Goal: Transaction & Acquisition: Purchase product/service

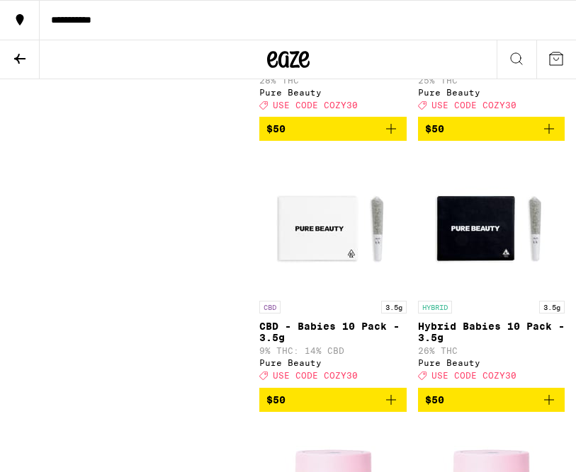
scroll to position [7540, 0]
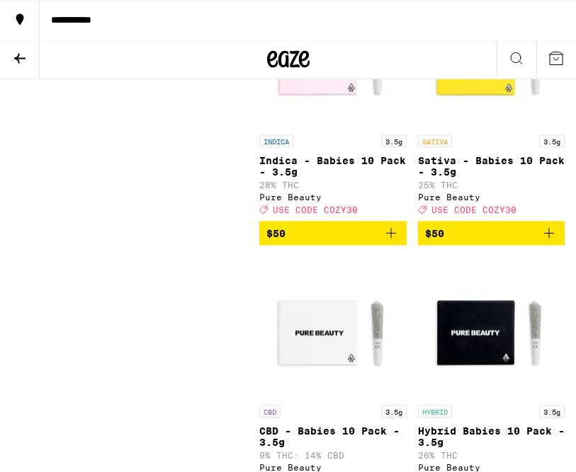
click at [86, 22] on div "**********" at bounding box center [308, 20] width 536 height 10
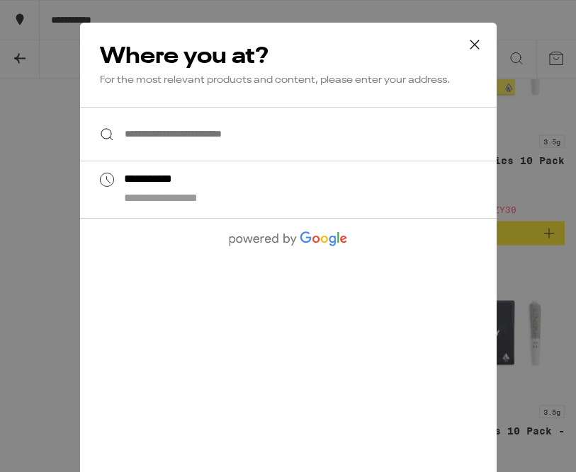
scroll to position [7541, 0]
click at [313, 207] on div "**********" at bounding box center [315, 191] width 385 height 34
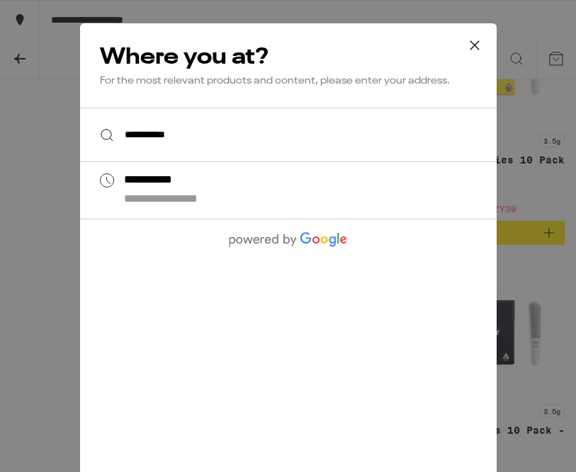
type input "**********"
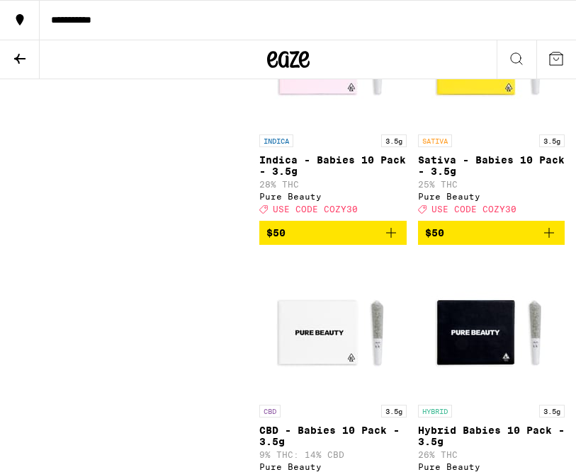
click at [17, 53] on icon at bounding box center [19, 58] width 17 height 17
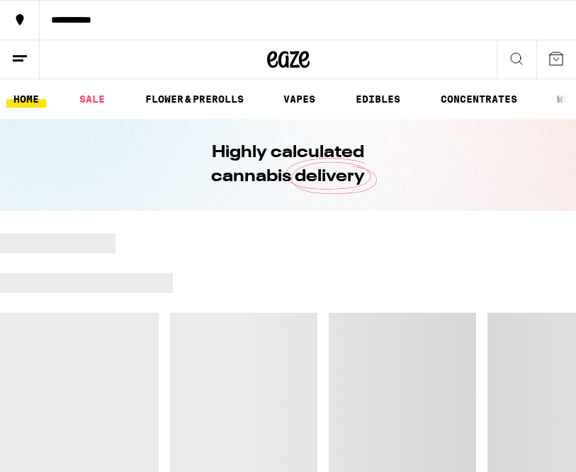
click at [93, 98] on link "SALE" at bounding box center [92, 99] width 40 height 17
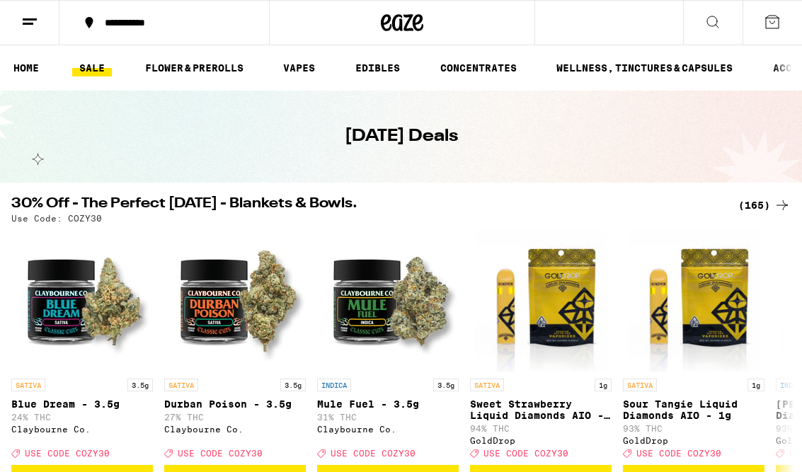
click at [526, 212] on div "(165)" at bounding box center [765, 205] width 52 height 17
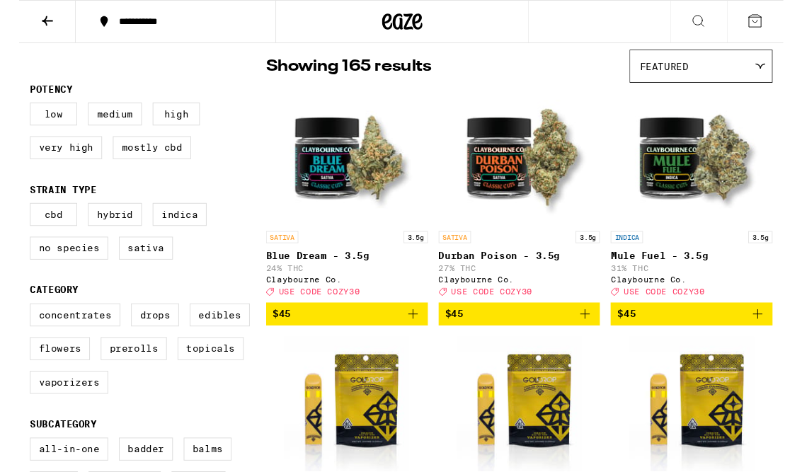
scroll to position [120, 0]
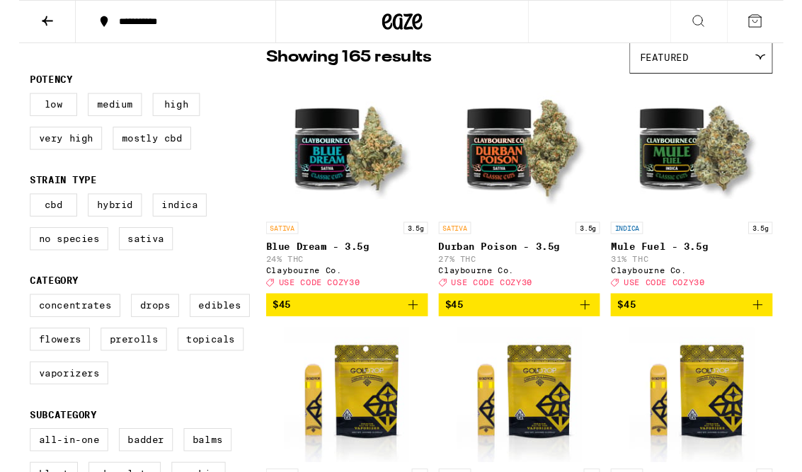
click at [45, 404] on label "Vaporizers" at bounding box center [52, 392] width 82 height 24
click at [15, 312] on input "Vaporizers" at bounding box center [14, 311] width 1 height 1
checkbox input "true"
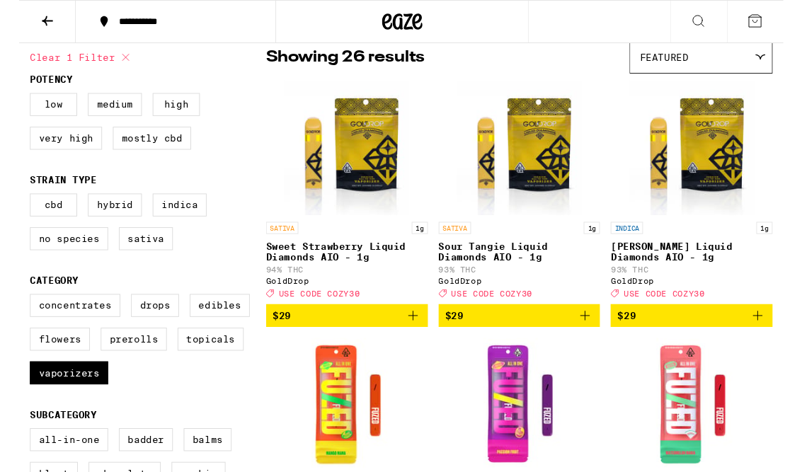
click at [33, 368] on label "Flowers" at bounding box center [42, 356] width 63 height 24
click at [15, 312] on input "Flowers" at bounding box center [14, 311] width 1 height 1
checkbox input "true"
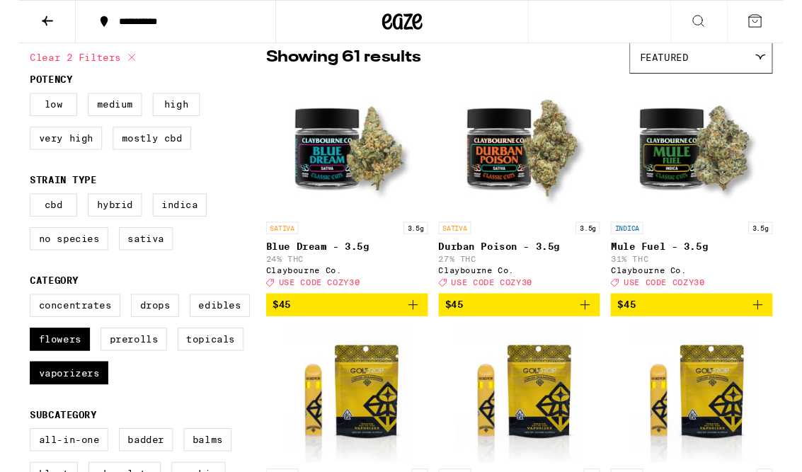
click at [115, 368] on label "Prerolls" at bounding box center [120, 356] width 69 height 24
click at [15, 312] on input "Prerolls" at bounding box center [14, 311] width 1 height 1
checkbox input "true"
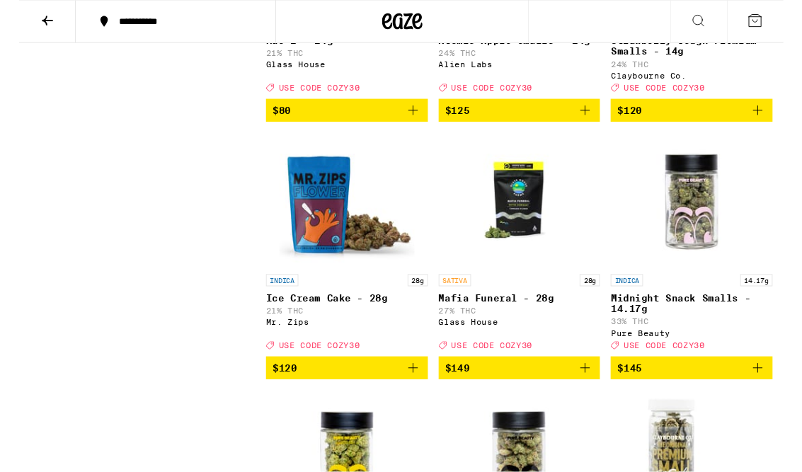
scroll to position [6202, 0]
click at [286, 30] on p "HYBRID" at bounding box center [276, 23] width 34 height 13
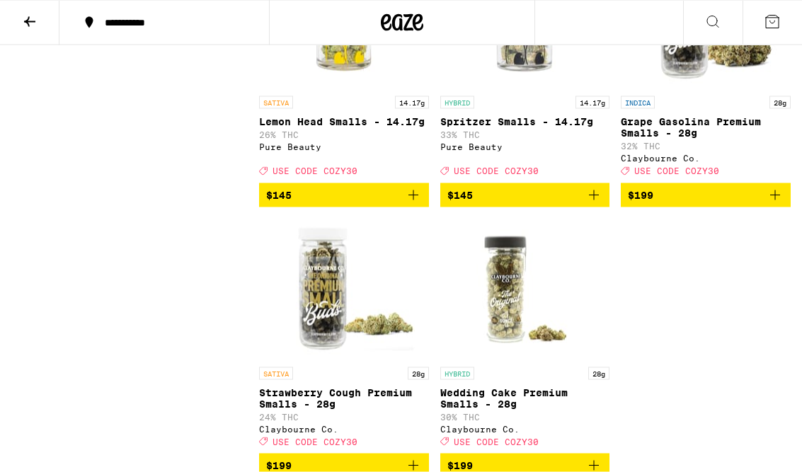
scroll to position [6658, 0]
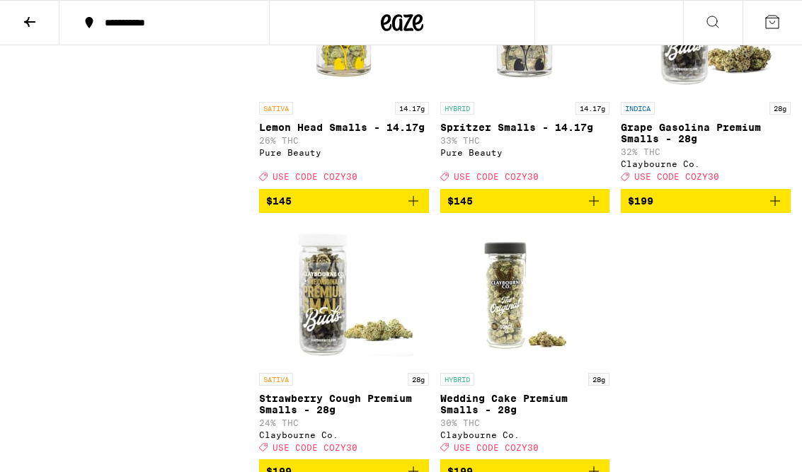
click at [38, 22] on button at bounding box center [29, 23] width 59 height 45
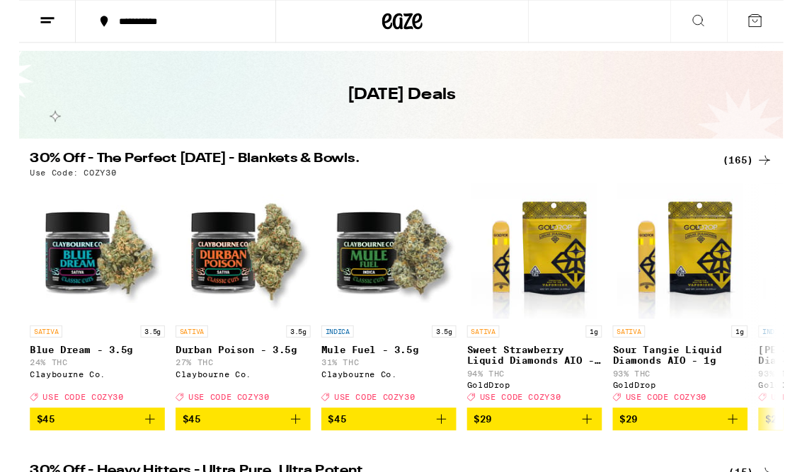
scroll to position [38, 0]
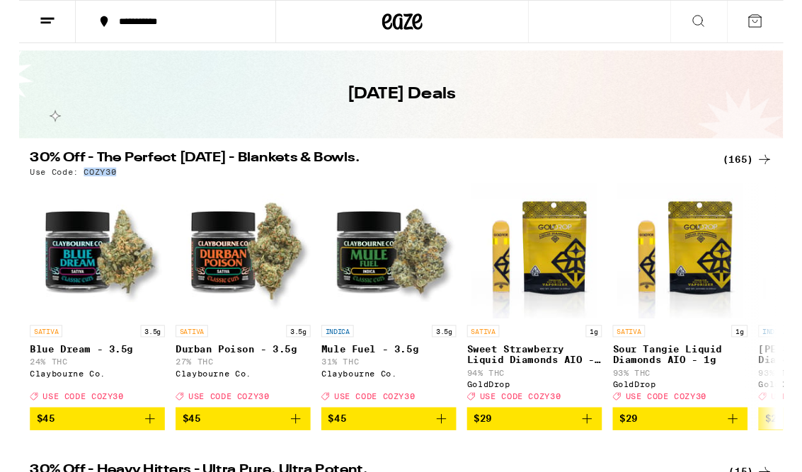
click at [526, 185] on div "Use Code: COZY30" at bounding box center [401, 180] width 780 height 9
click at [526, 174] on div "(165)" at bounding box center [765, 167] width 52 height 17
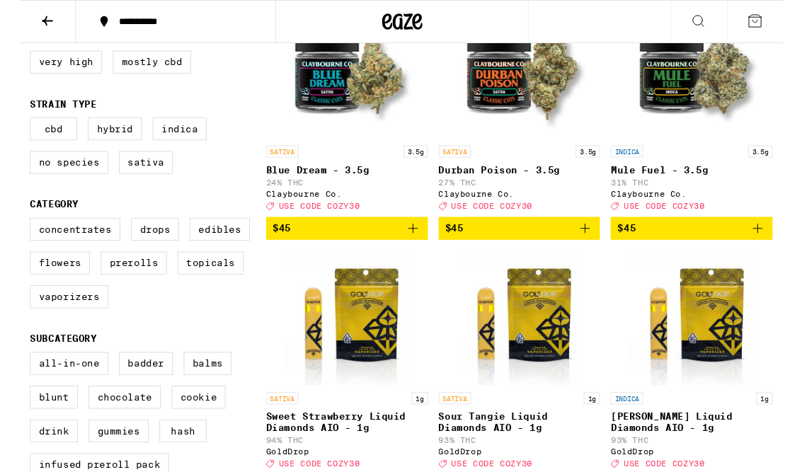
scroll to position [242, 0]
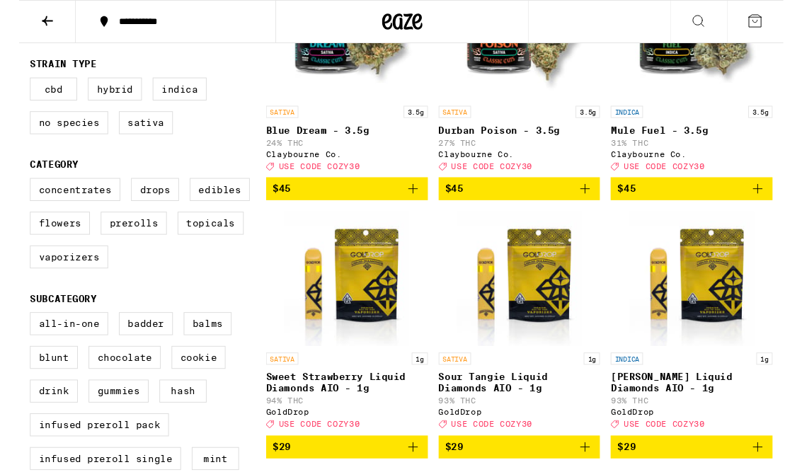
click at [114, 246] on label "Prerolls" at bounding box center [120, 234] width 69 height 24
click at [15, 190] on input "Prerolls" at bounding box center [14, 189] width 1 height 1
checkbox input "true"
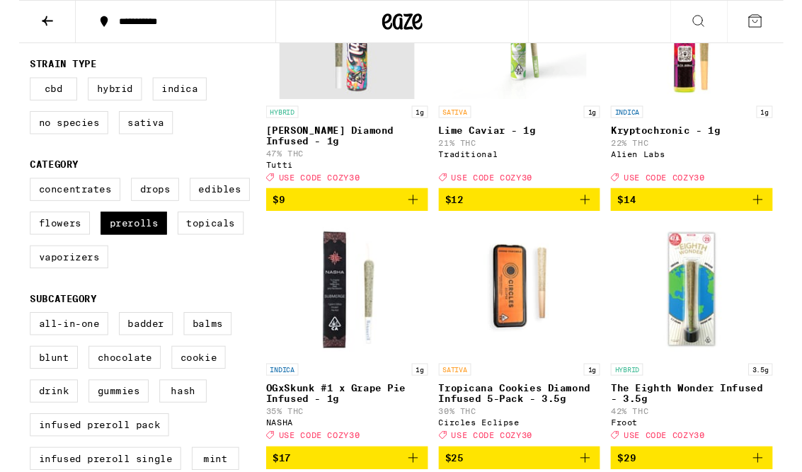
click at [59, 282] on label "Vaporizers" at bounding box center [52, 270] width 82 height 24
click at [15, 190] on input "Vaporizers" at bounding box center [14, 189] width 1 height 1
checkbox input "true"
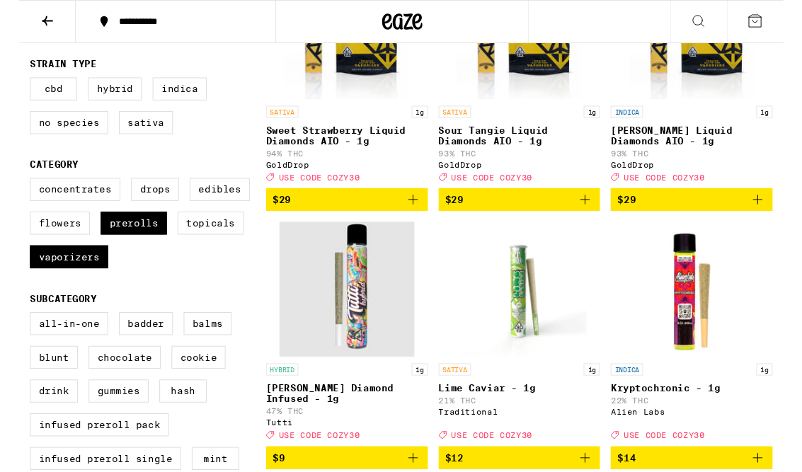
click at [52, 246] on label "Flowers" at bounding box center [42, 234] width 63 height 24
click at [15, 190] on input "Flowers" at bounding box center [14, 189] width 1 height 1
checkbox input "true"
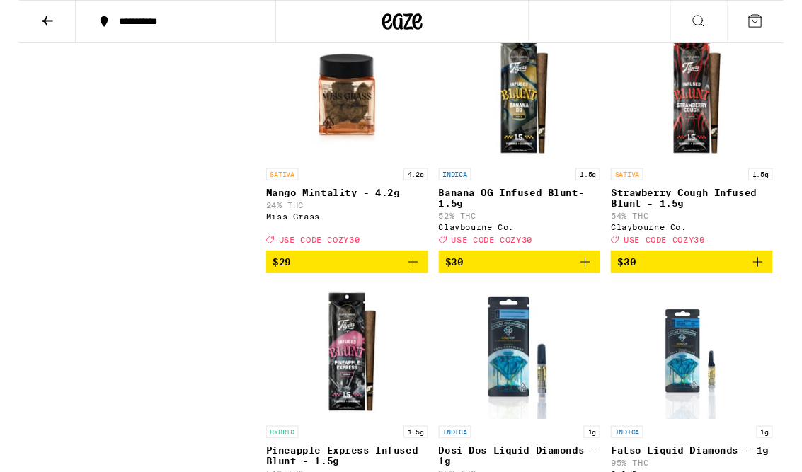
scroll to position [2313, 0]
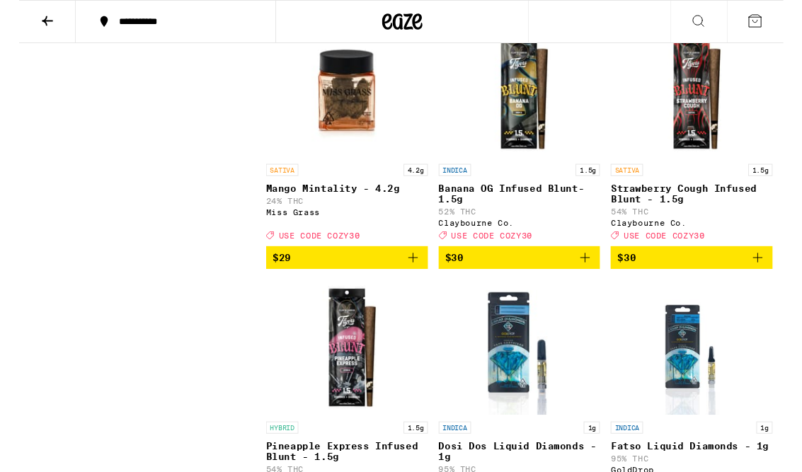
click at [280, 203] on p "Mango Mintality - 4.2g" at bounding box center [344, 197] width 170 height 11
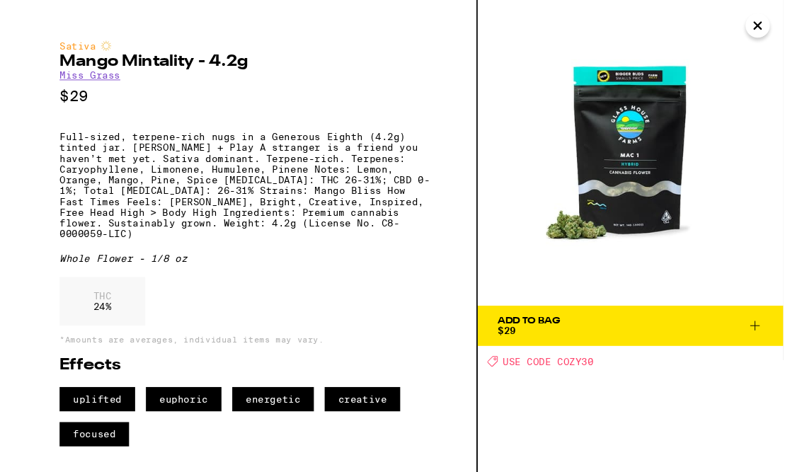
click at [526, 36] on icon "Close" at bounding box center [775, 26] width 17 height 21
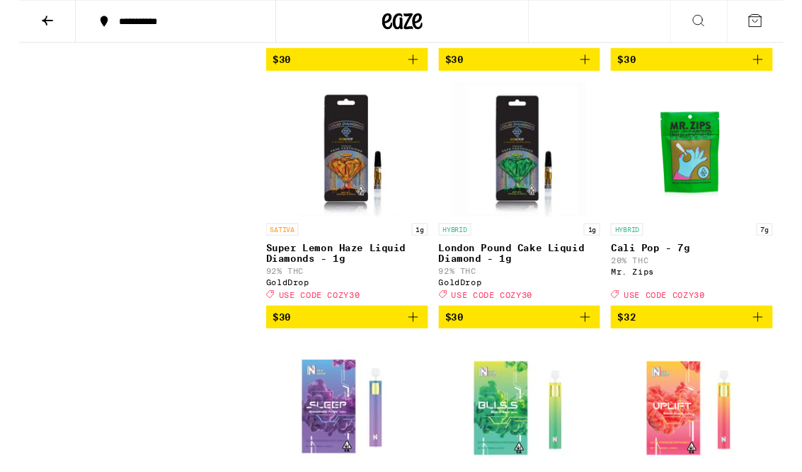
scroll to position [2806, 0]
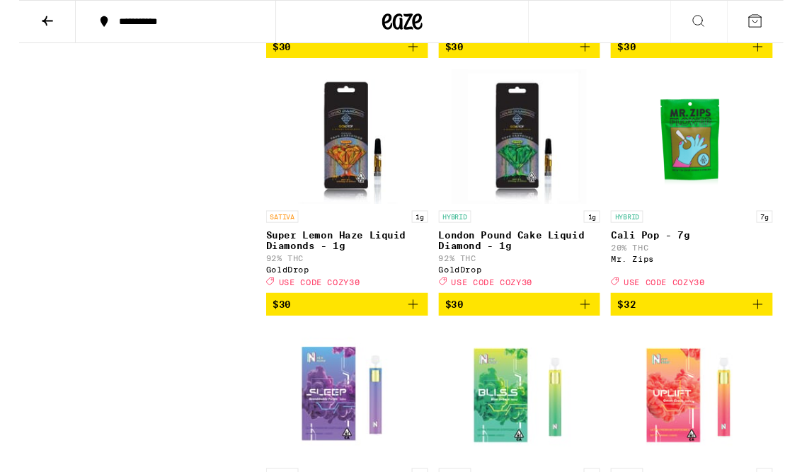
click at [526, 252] on p "Cali Pop - 7g" at bounding box center [706, 246] width 170 height 11
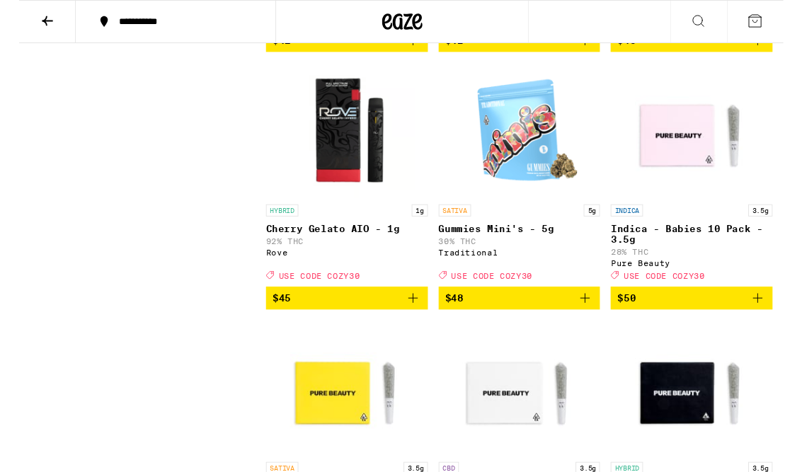
scroll to position [4612, 0]
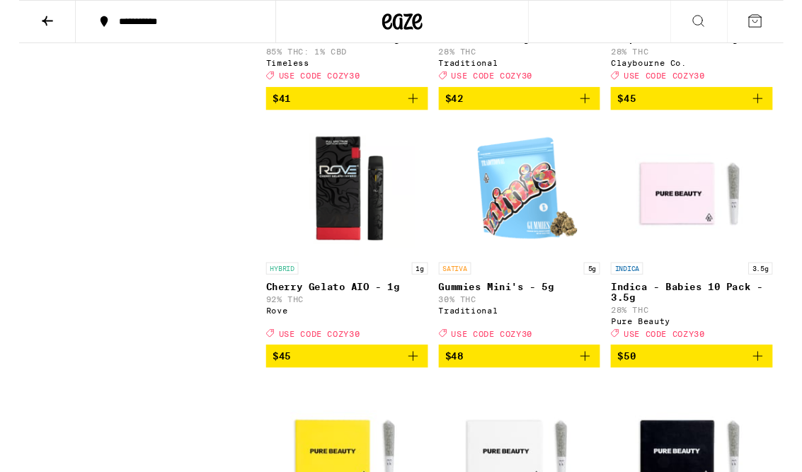
click at [8, 44] on button at bounding box center [29, 23] width 59 height 45
click at [8, 43] on button at bounding box center [29, 23] width 59 height 45
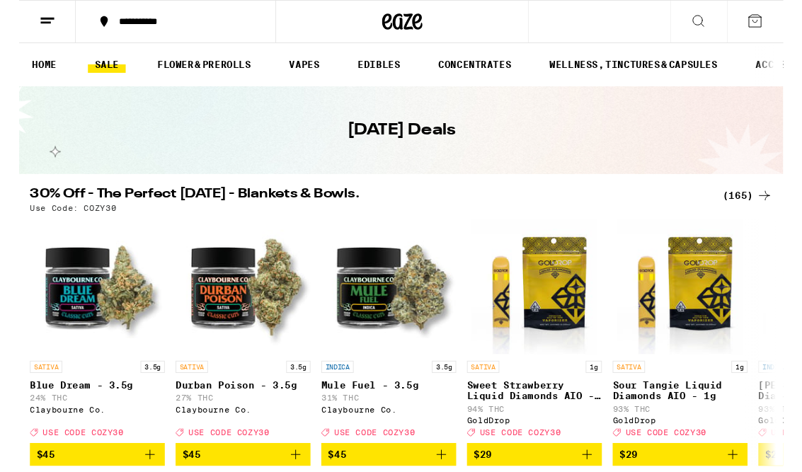
click at [202, 62] on link "FLOWER & PREROLLS" at bounding box center [194, 67] width 113 height 17
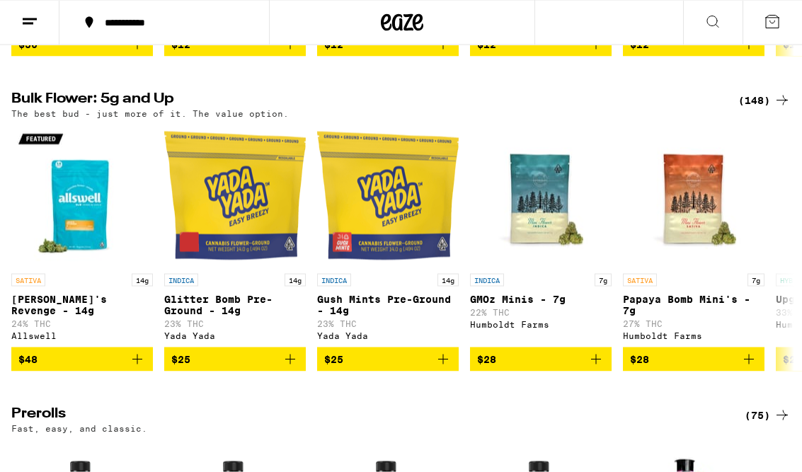
click at [526, 109] on div "(148)" at bounding box center [765, 100] width 52 height 17
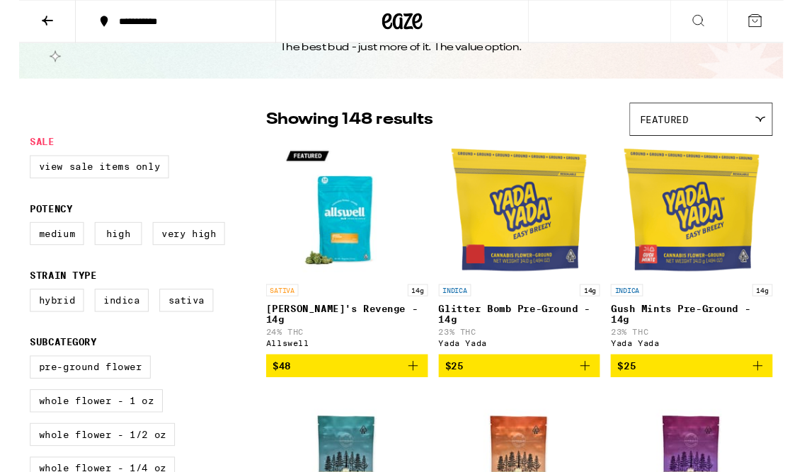
scroll to position [55, 0]
click at [14, 327] on label "Hybrid" at bounding box center [39, 315] width 57 height 24
click at [14, 306] on input "Hybrid" at bounding box center [14, 305] width 1 height 1
checkbox input "true"
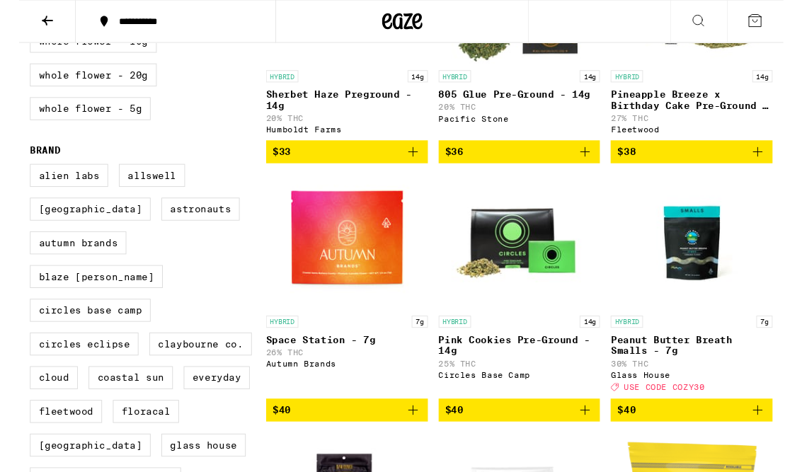
scroll to position [539, 0]
click at [526, 290] on img "Open page for Peanut Butter Breath Smalls - 7g from Glass House" at bounding box center [706, 254] width 142 height 142
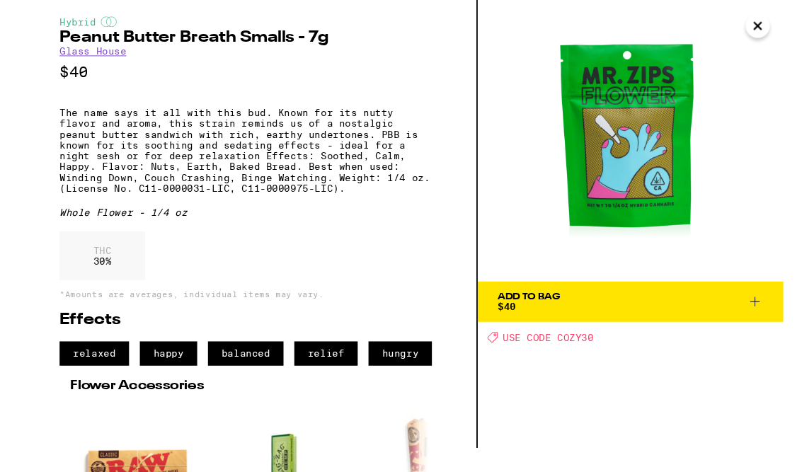
scroll to position [6, 0]
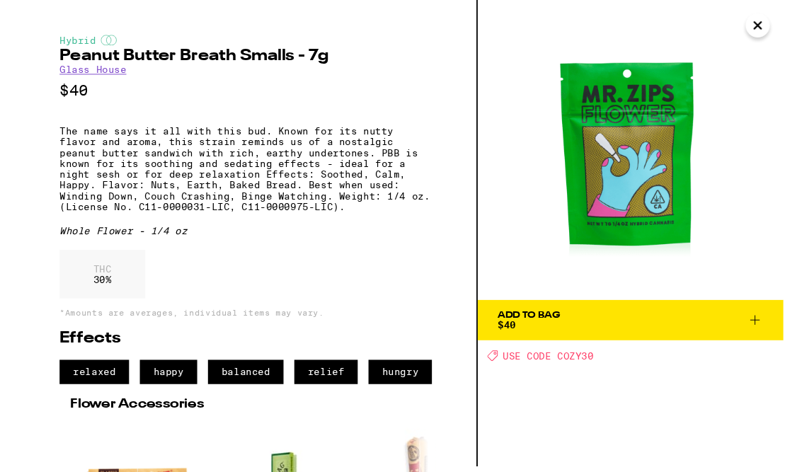
click at [526, 334] on span "Add To Bag $40" at bounding box center [642, 336] width 278 height 20
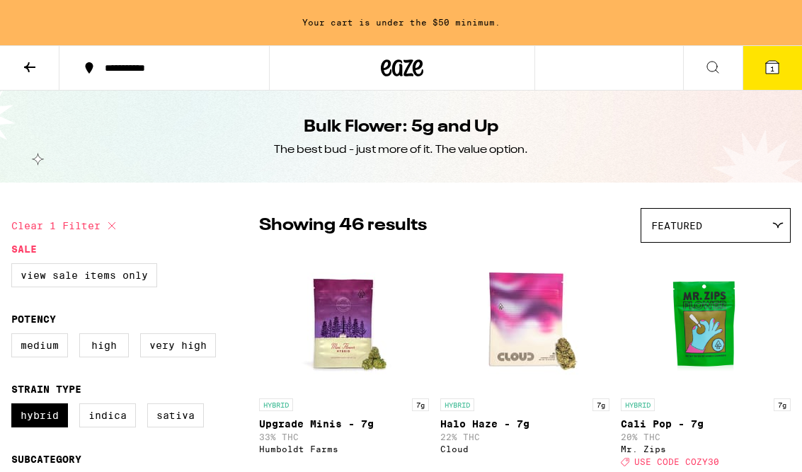
click at [31, 253] on legend "Sale" at bounding box center [23, 249] width 25 height 11
click at [84, 271] on label "View Sale Items Only" at bounding box center [84, 275] width 146 height 24
click at [15, 266] on input "View Sale Items Only" at bounding box center [14, 266] width 1 height 1
checkbox input "true"
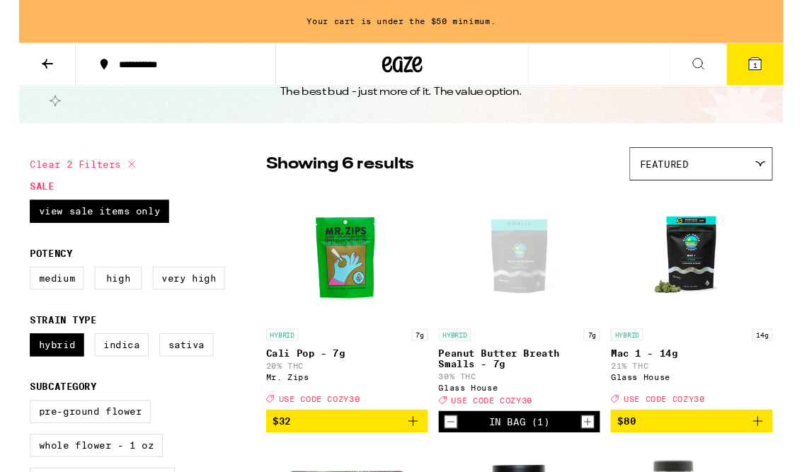
scroll to position [54, 0]
click at [173, 374] on label "Sativa" at bounding box center [175, 362] width 57 height 24
click at [15, 353] on input "Sativa" at bounding box center [14, 352] width 1 height 1
checkbox input "true"
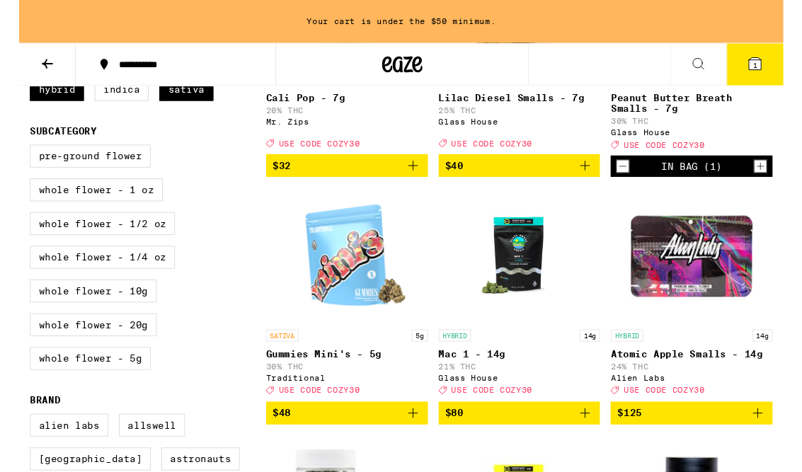
scroll to position [322, 0]
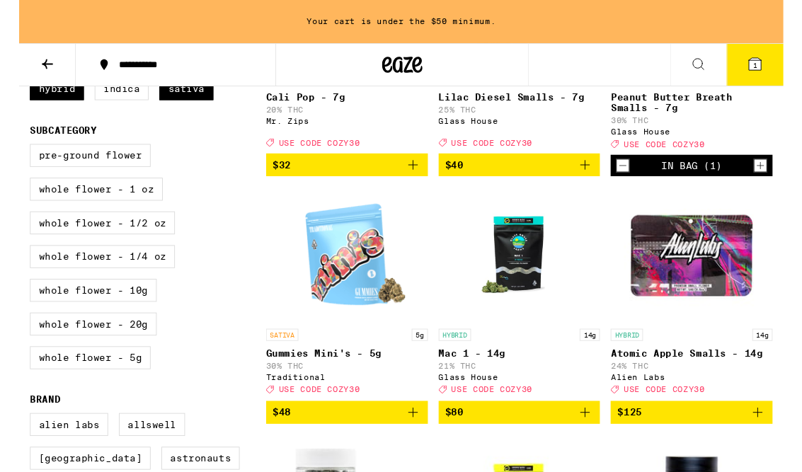
click at [280, 421] on link "SATIVA 5g Gummies Mini's - 5g 30% THC Traditional Deal Created with Sketch. USE…" at bounding box center [344, 309] width 170 height 224
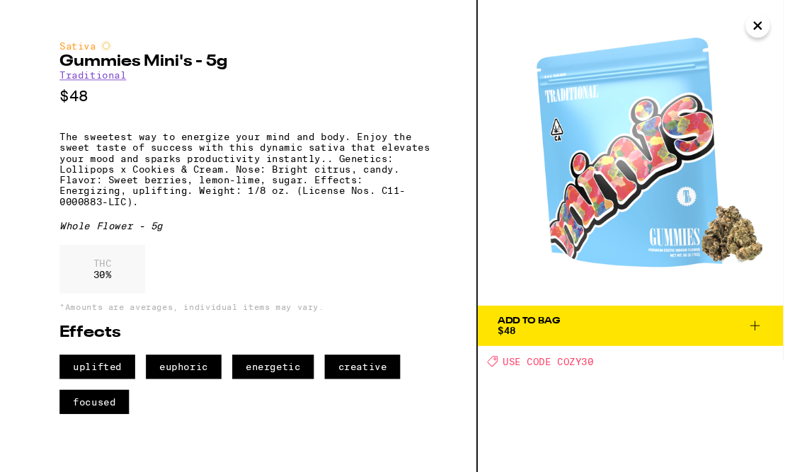
click at [526, 339] on span "Add To Bag $48" at bounding box center [642, 342] width 278 height 20
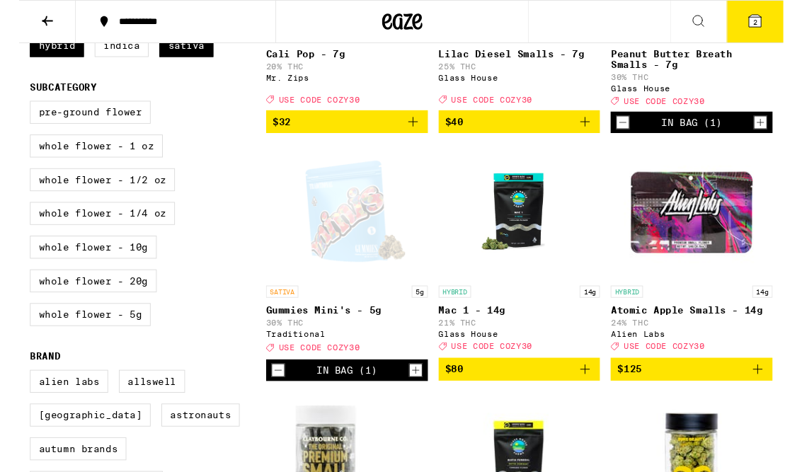
click at [526, 25] on button "2" at bounding box center [772, 23] width 59 height 44
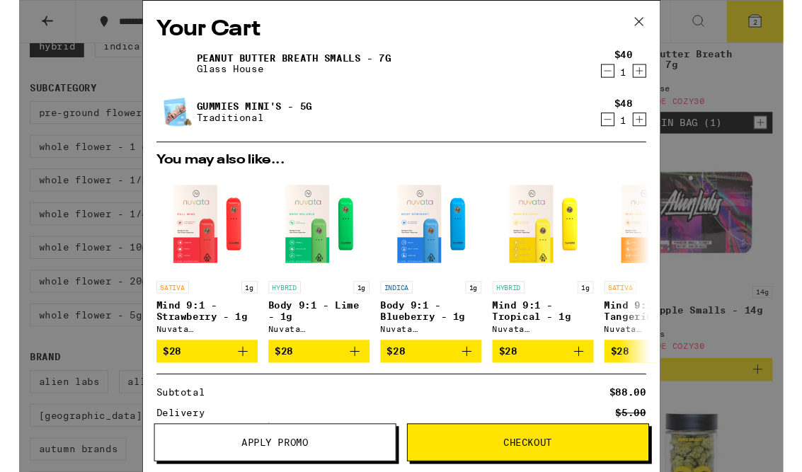
click at [526, 25] on icon at bounding box center [650, 22] width 21 height 21
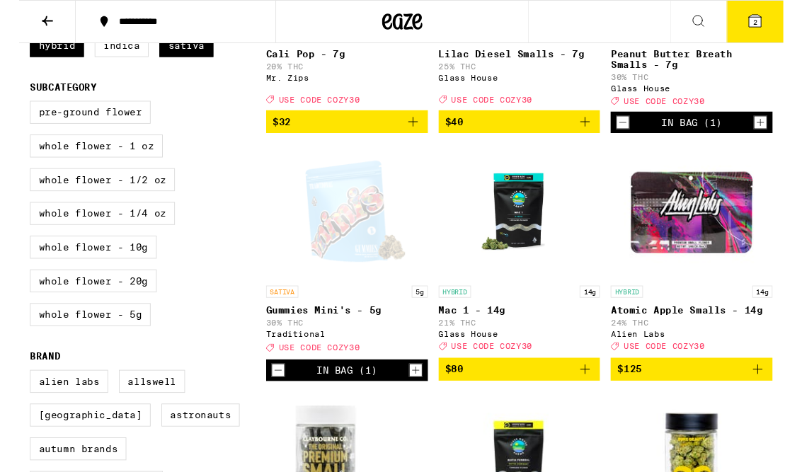
click at [526, 24] on icon at bounding box center [772, 22] width 13 height 13
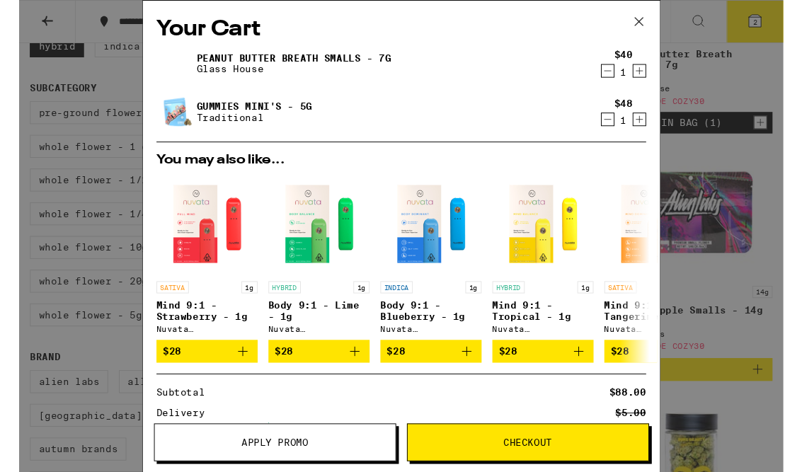
click at [229, 464] on span "Apply Promo" at bounding box center [268, 465] width 253 height 10
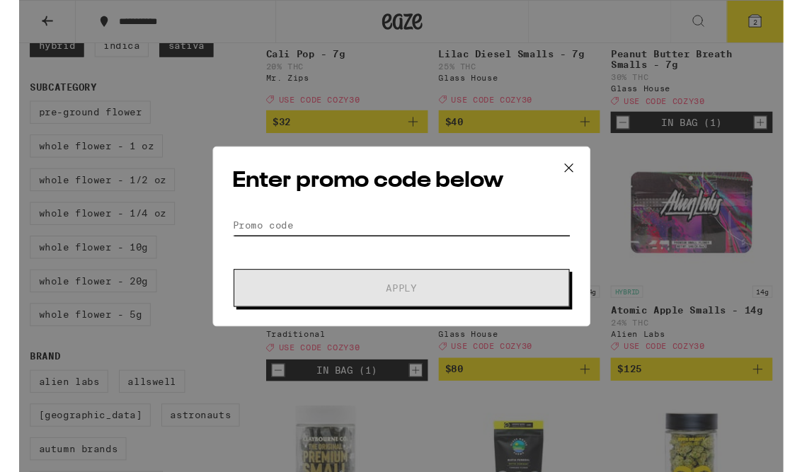
click at [490, 227] on input "Promo Code" at bounding box center [402, 236] width 356 height 21
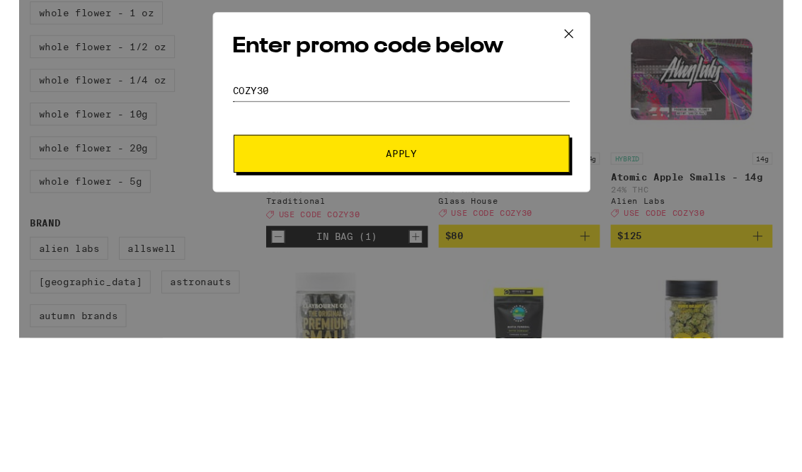
type input "Cozy30"
click at [526, 283] on button "Apply" at bounding box center [401, 303] width 353 height 40
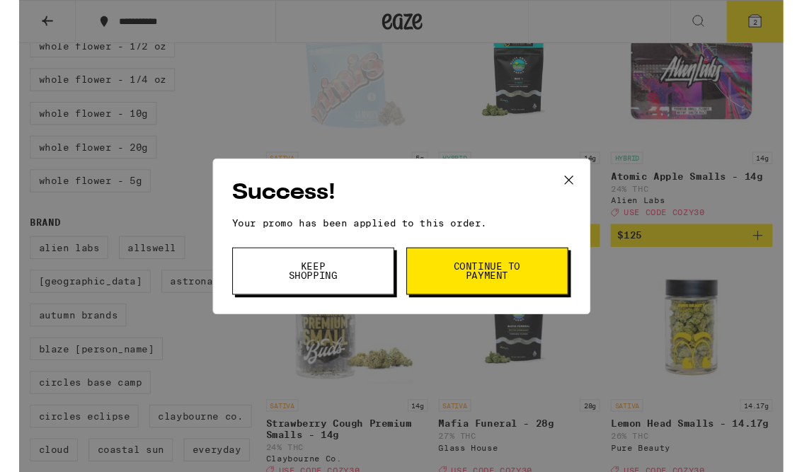
click at [526, 284] on span "Continue to payment" at bounding box center [491, 285] width 72 height 20
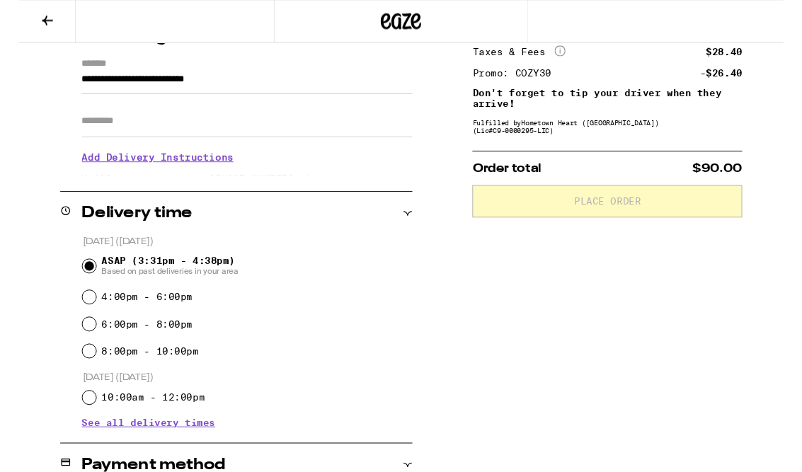
scroll to position [195, 0]
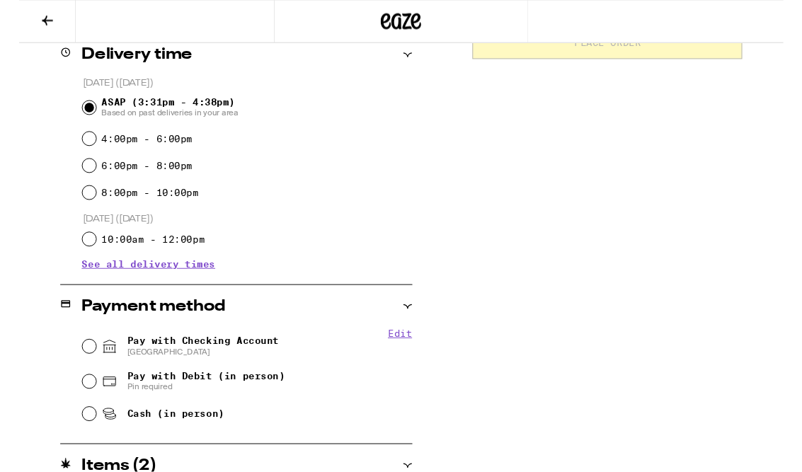
click at [75, 370] on input "Pay with Checking Account CHASE COLLEGE" at bounding box center [74, 364] width 14 height 14
radio input "true"
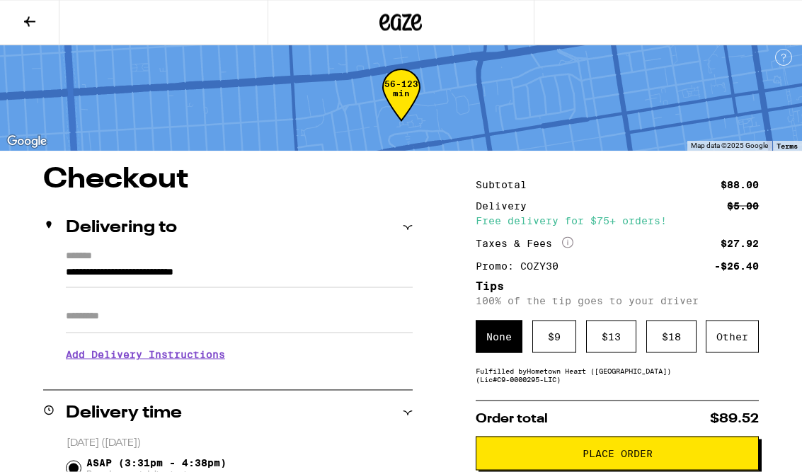
scroll to position [0, 0]
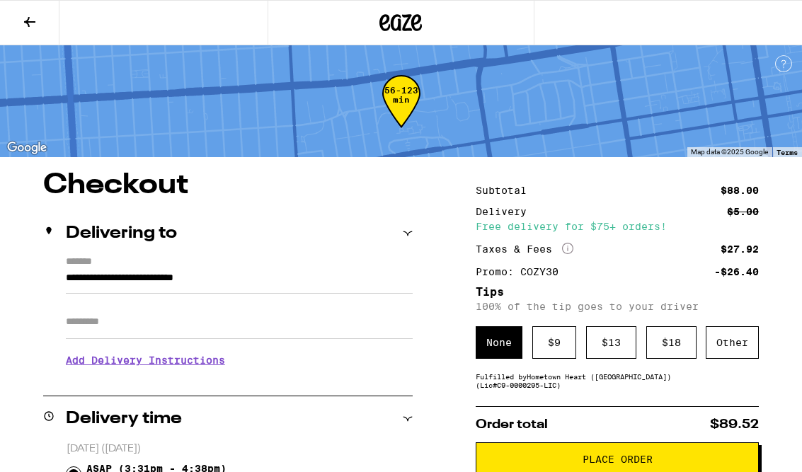
click at [526, 358] on div "Other" at bounding box center [732, 342] width 53 height 33
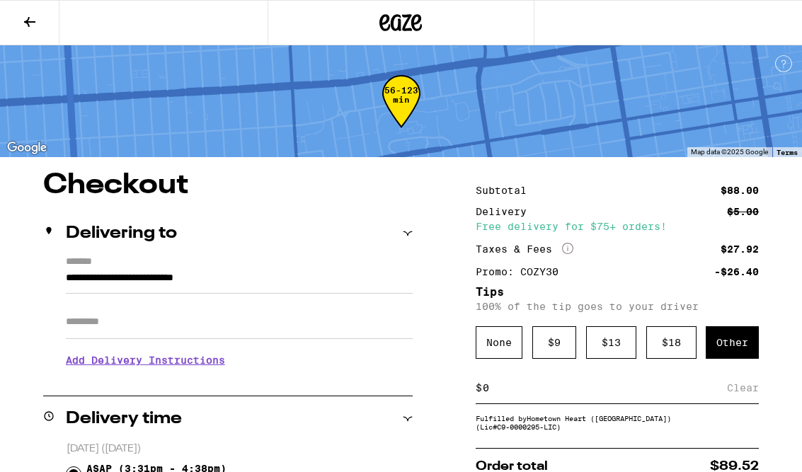
scroll to position [8, 0]
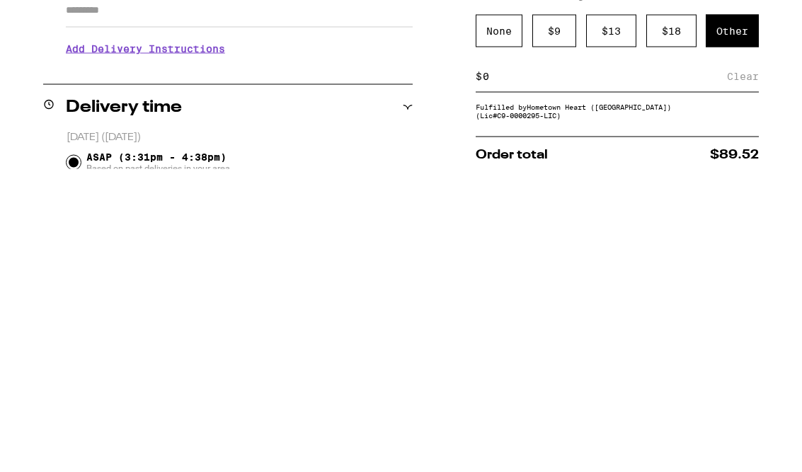
type input "5"
type input "6"
click at [526, 364] on div "Save" at bounding box center [746, 379] width 25 height 31
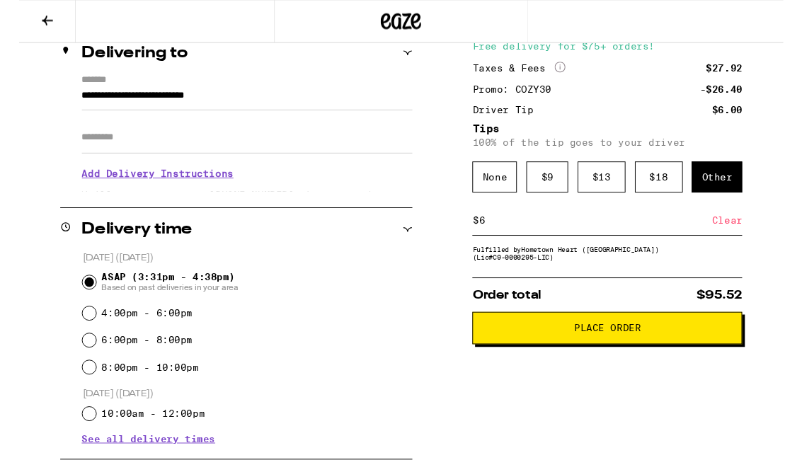
scroll to position [188, 0]
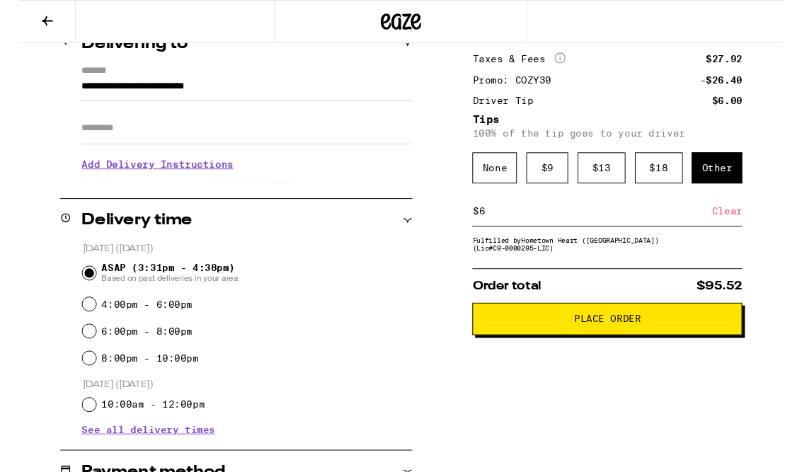
click at [526, 352] on button "Place Order" at bounding box center [617, 335] width 283 height 34
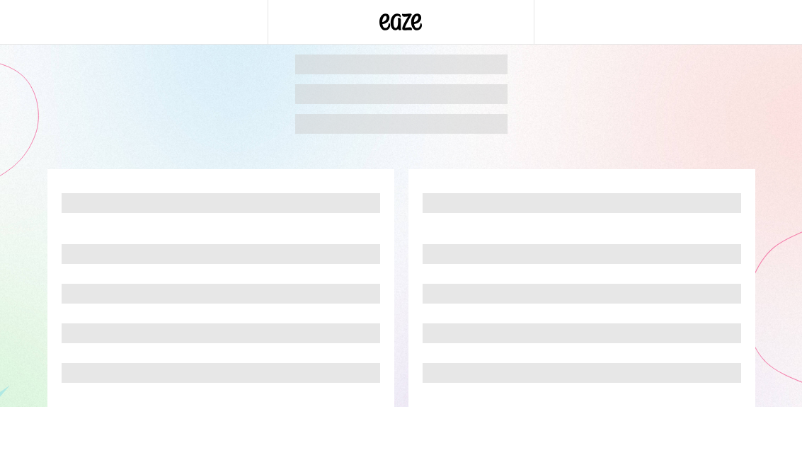
scroll to position [1, 0]
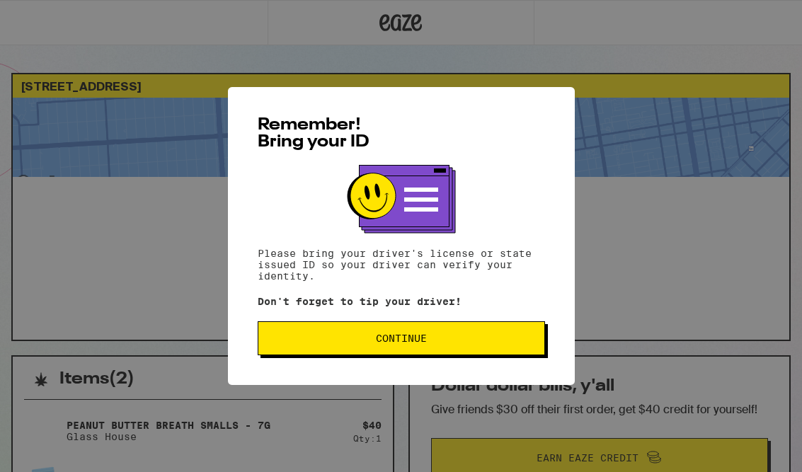
click at [470, 327] on button "Continue" at bounding box center [402, 339] width 288 height 34
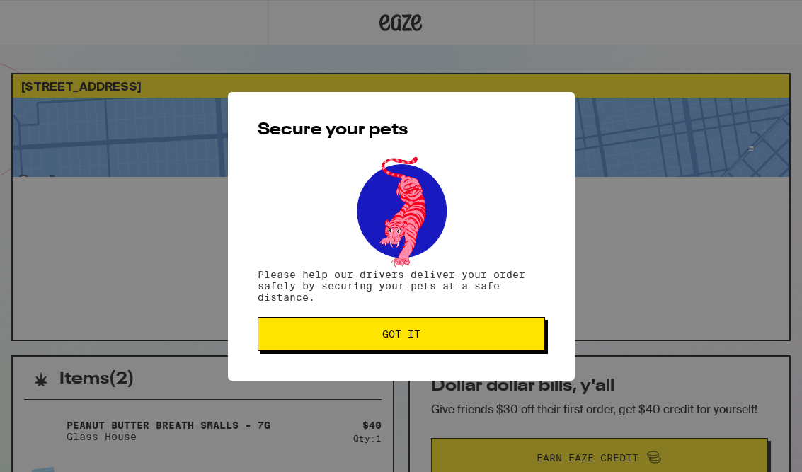
click at [491, 332] on span "Got it" at bounding box center [401, 334] width 263 height 10
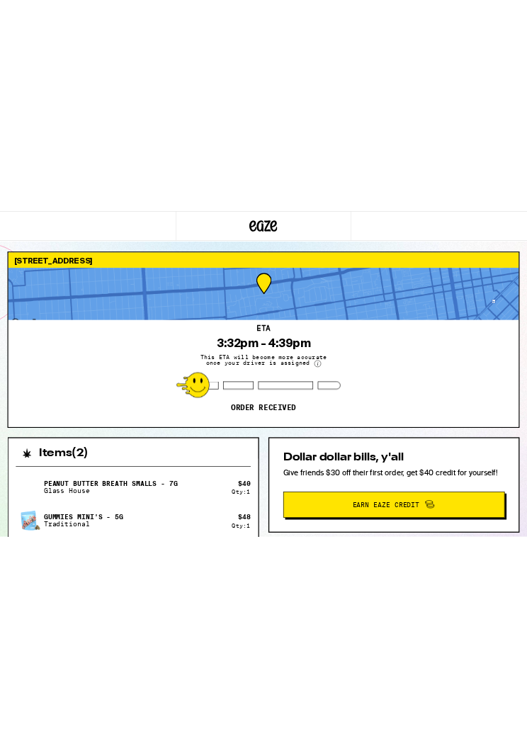
scroll to position [0, 0]
